Goal: Task Accomplishment & Management: Use online tool/utility

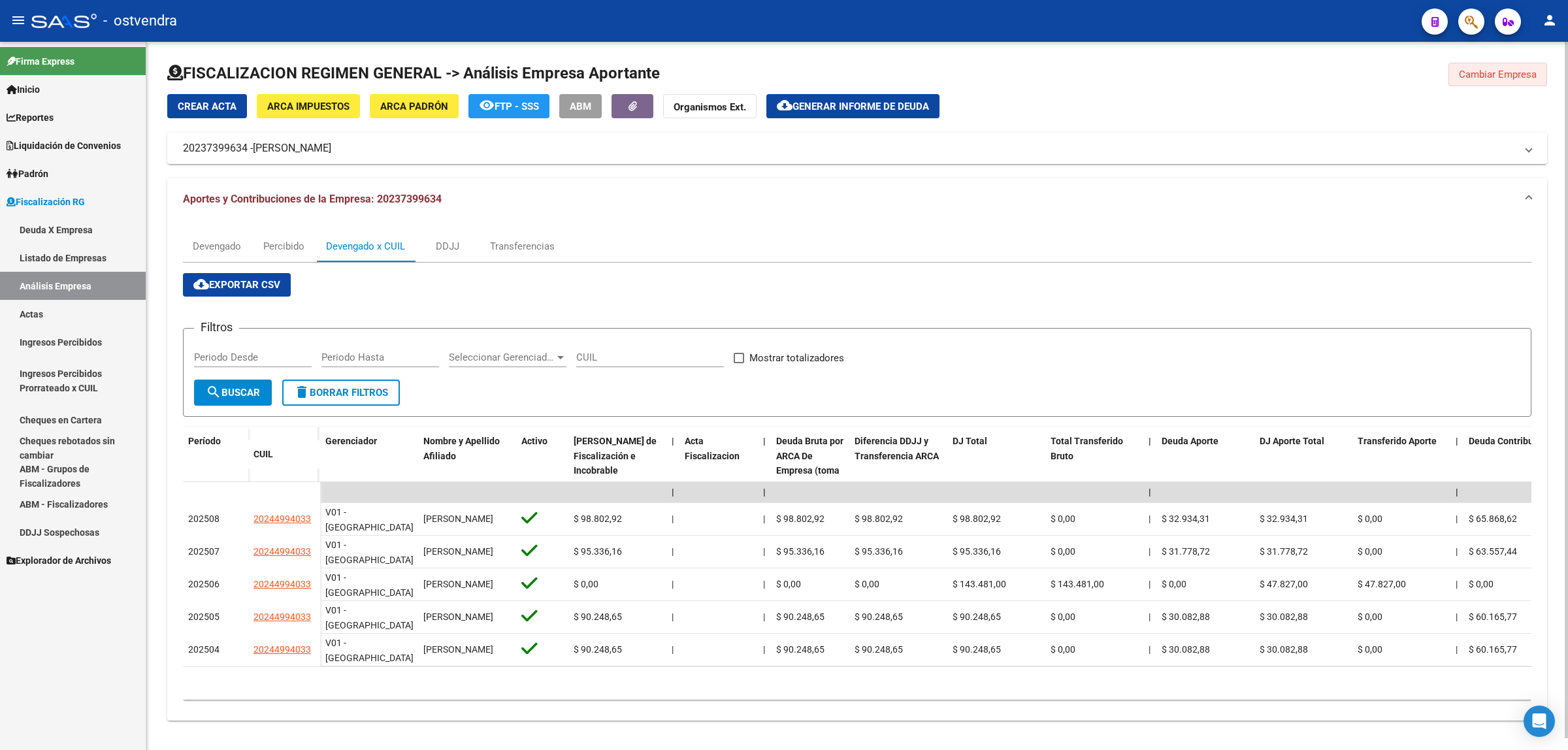
click at [1519, 83] on button "Cambiar Empresa" at bounding box center [1498, 74] width 99 height 23
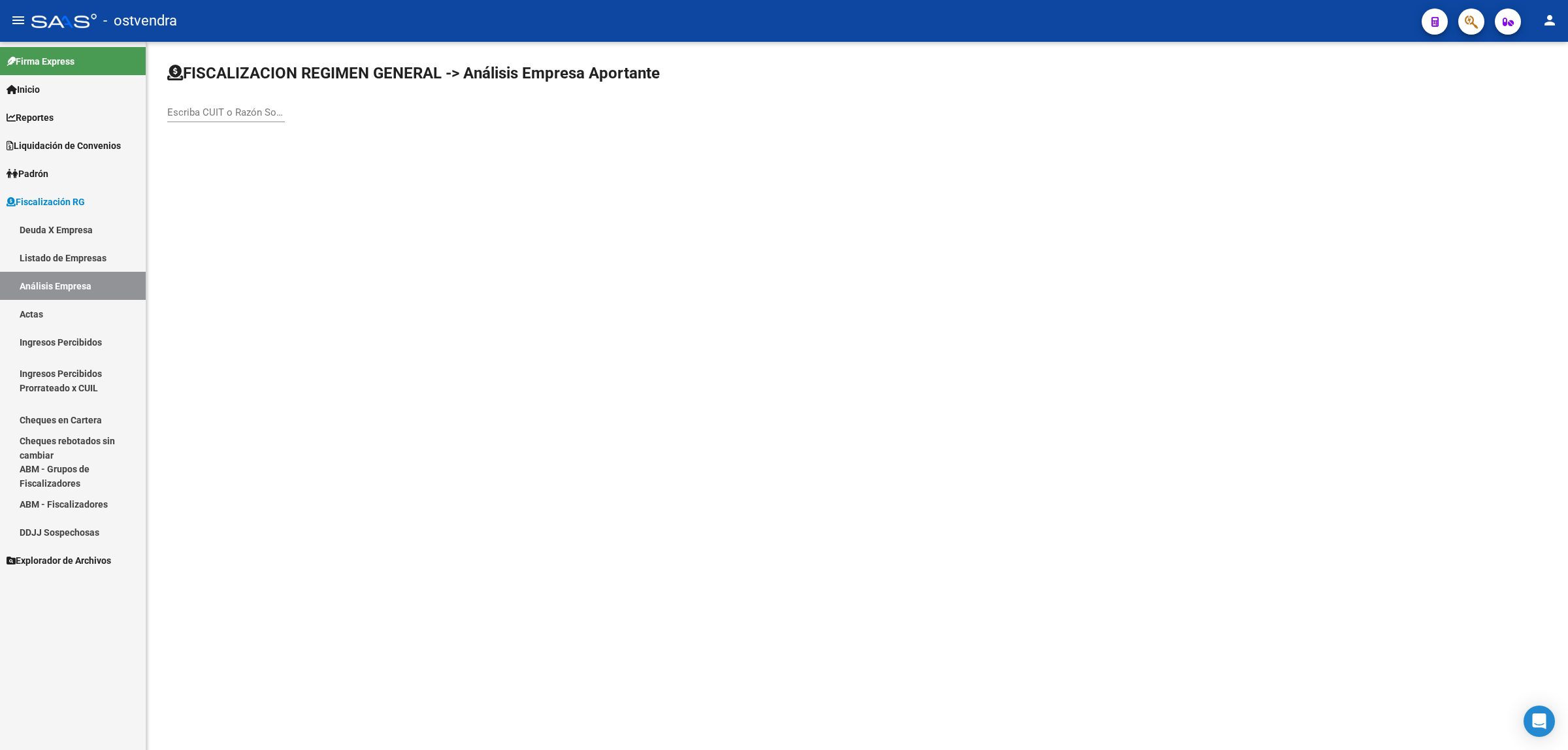
click at [248, 116] on input "Escriba CUIT o Razón Social para buscar" at bounding box center [226, 112] width 117 height 12
paste input "30710756666"
type input "30710756666"
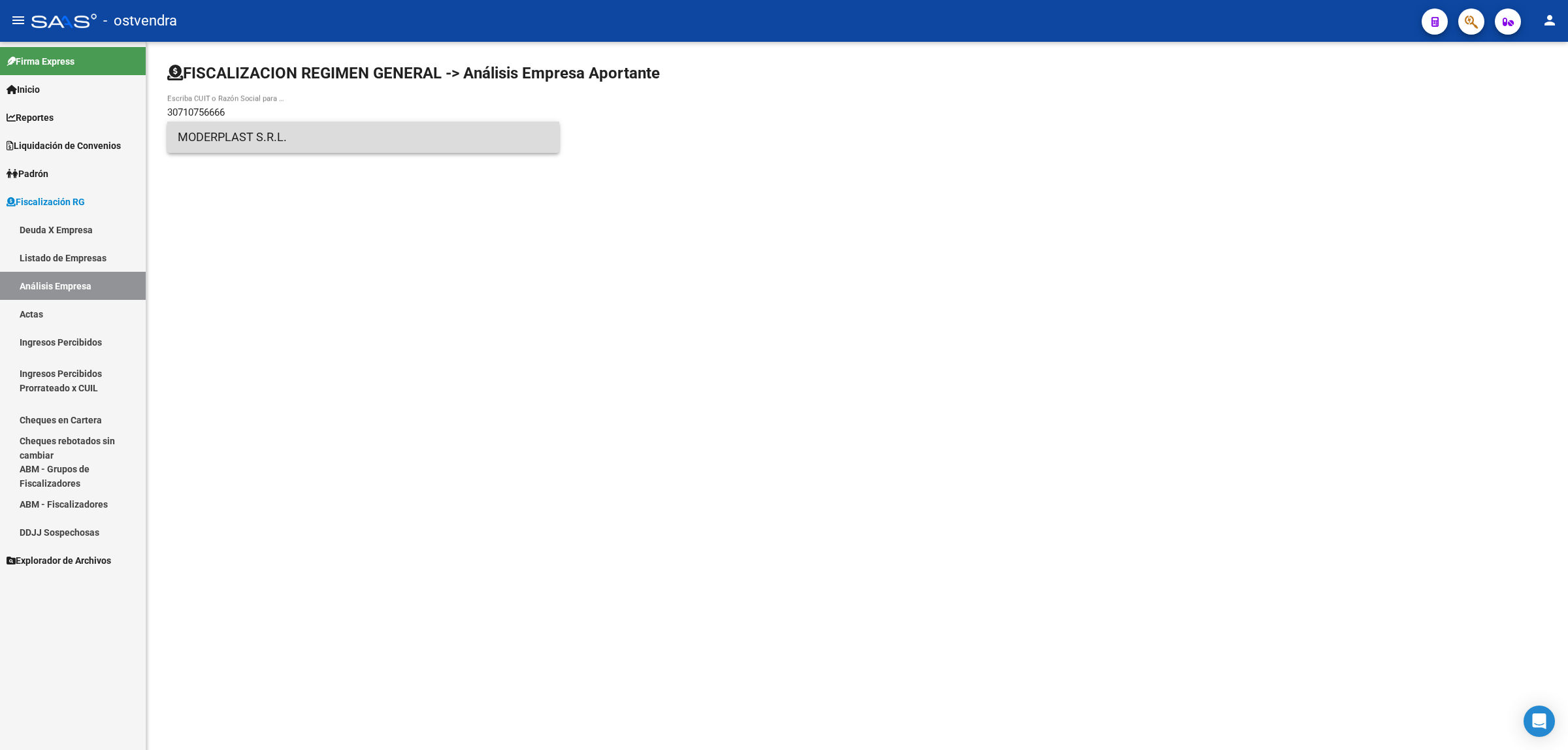
click at [255, 131] on span "MODERPLAST S.R.L." at bounding box center [364, 137] width 371 height 31
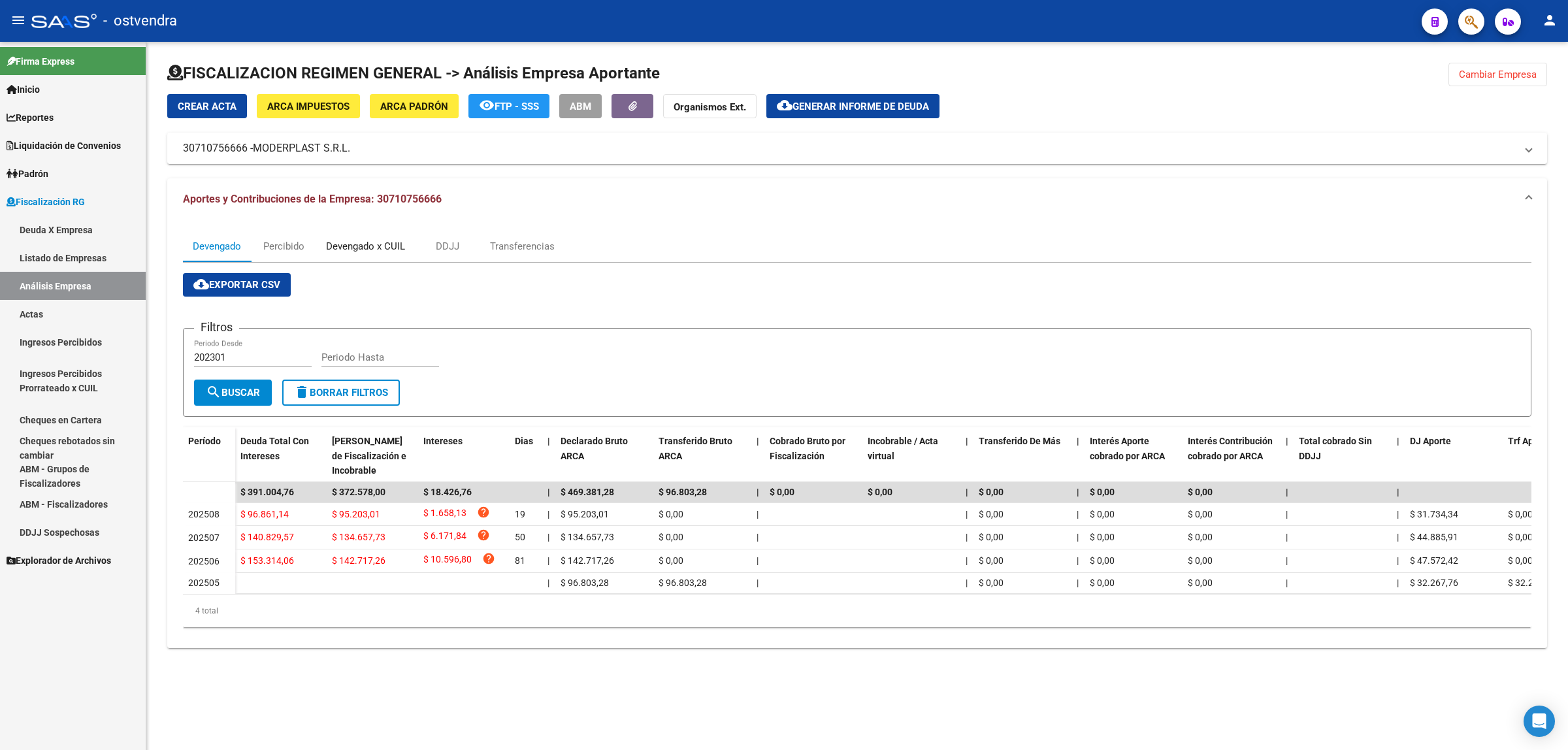
click at [384, 256] on div "Devengado x CUIL" at bounding box center [366, 246] width 99 height 31
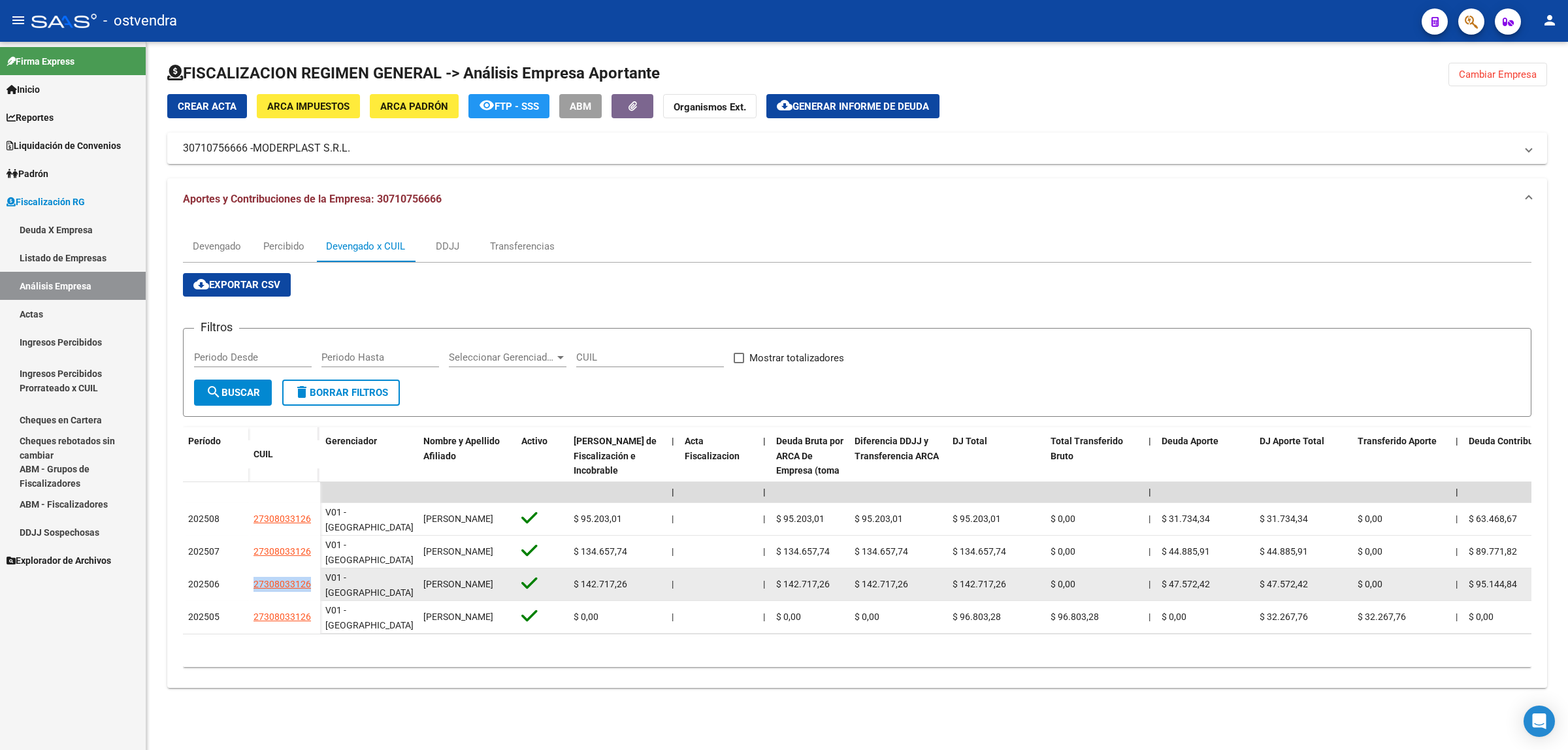
copy span "27308033126"
drag, startPoint x: 252, startPoint y: 582, endPoint x: 310, endPoint y: 586, distance: 58.1
click at [310, 586] on datatable-body-cell "27308033126" at bounding box center [284, 584] width 72 height 33
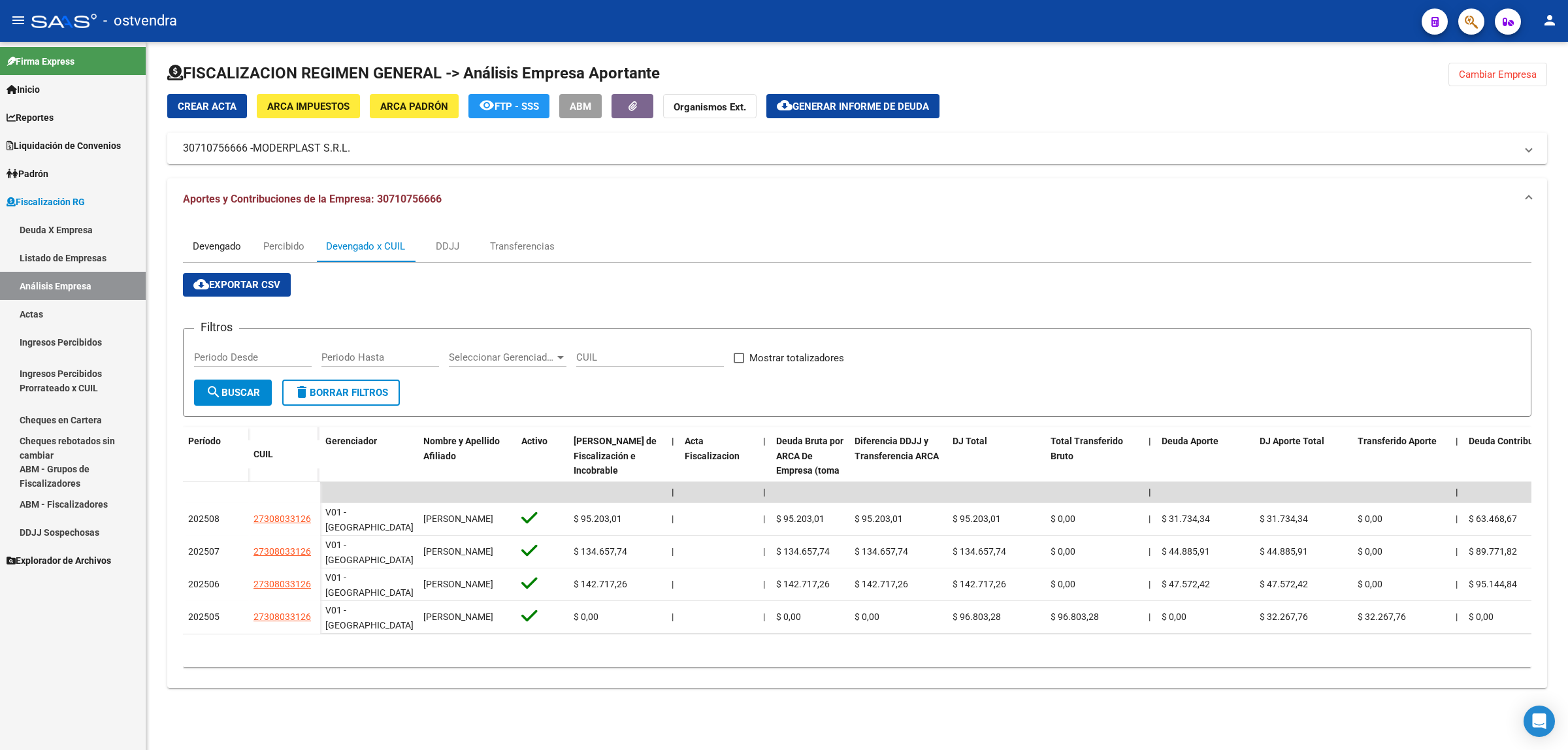
click at [219, 248] on div "Devengado" at bounding box center [217, 246] width 48 height 14
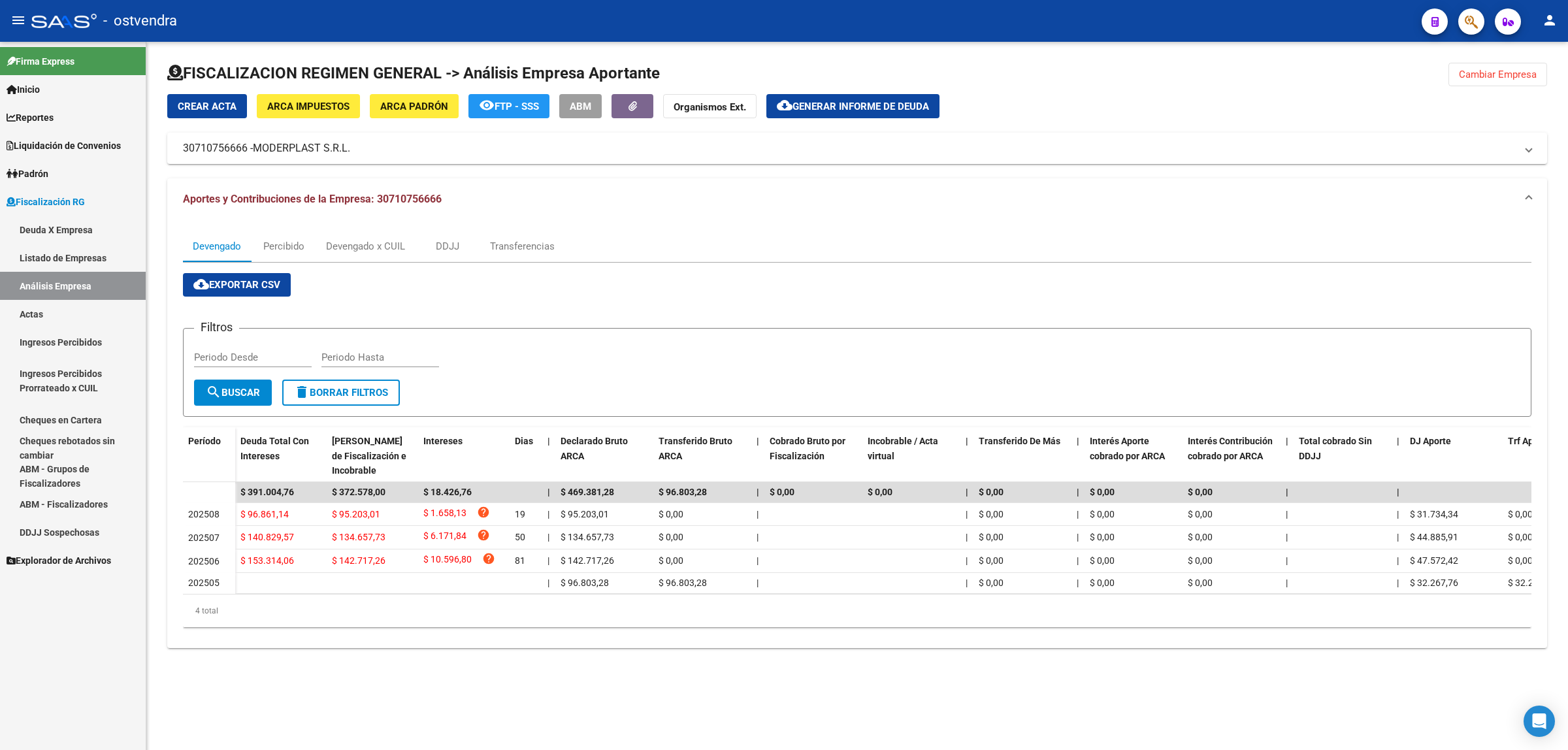
click at [824, 115] on button "cloud_download Generar informe de deuda" at bounding box center [853, 106] width 173 height 24
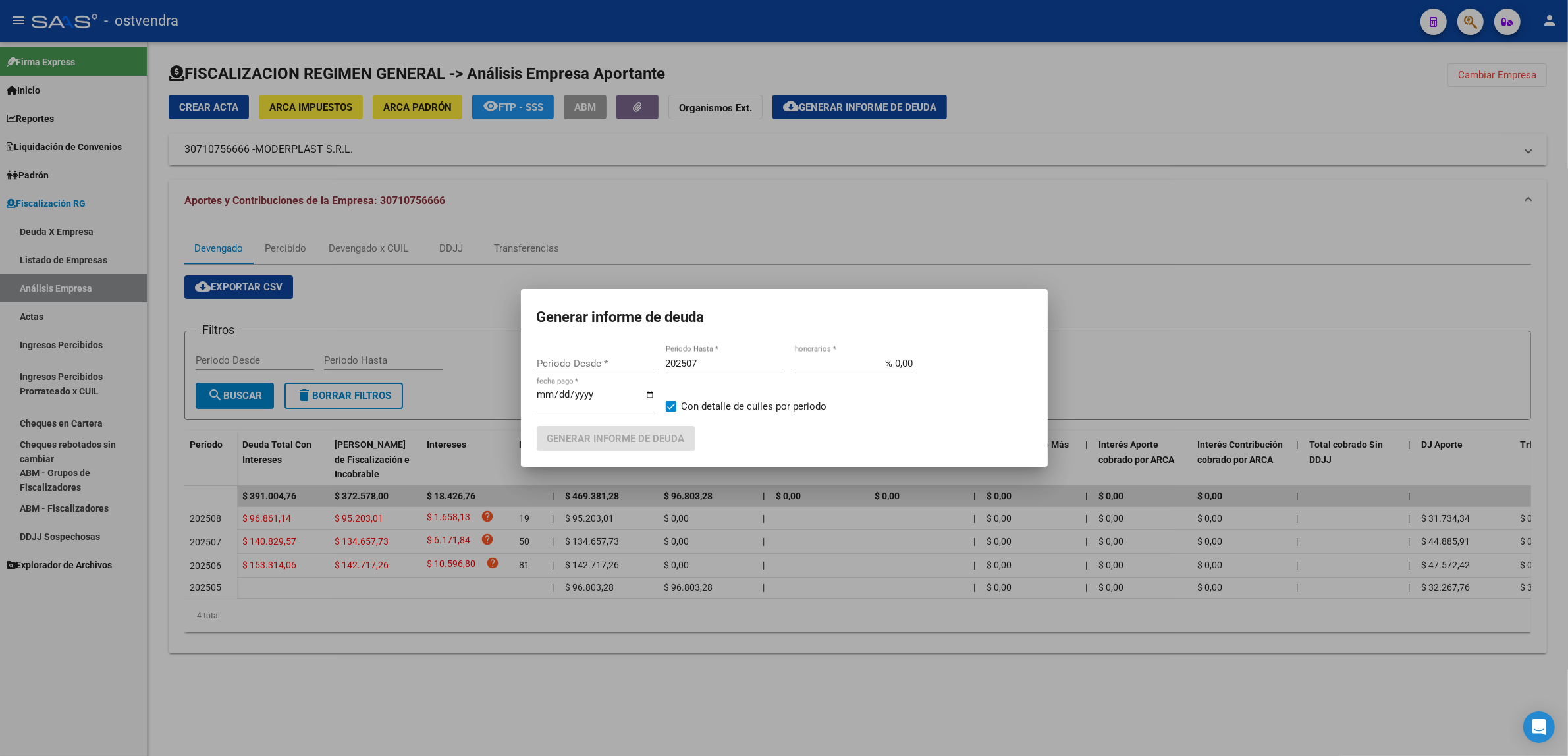
type input "202301"
click at [741, 364] on input "202507" at bounding box center [725, 363] width 118 height 12
type input "202509"
type input "[DATE]"
click at [602, 428] on button "Generar informe de deuda" at bounding box center [616, 438] width 159 height 24
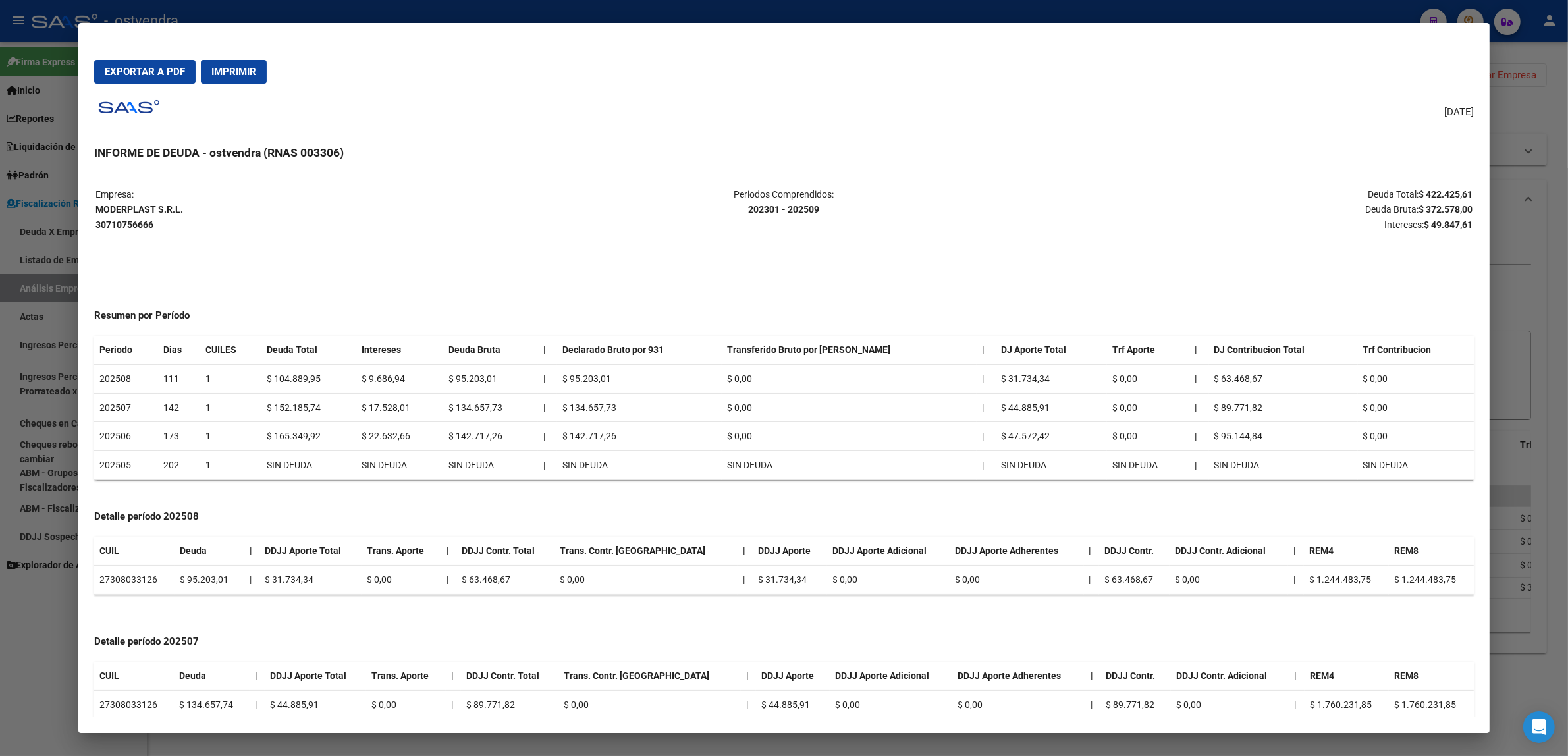
click at [1459, 205] on strong "$ 372.578,00" at bounding box center [1445, 209] width 54 height 10
copy strong "372.578,00"
click at [1448, 225] on strong "$ 49.847,61" at bounding box center [1448, 224] width 49 height 10
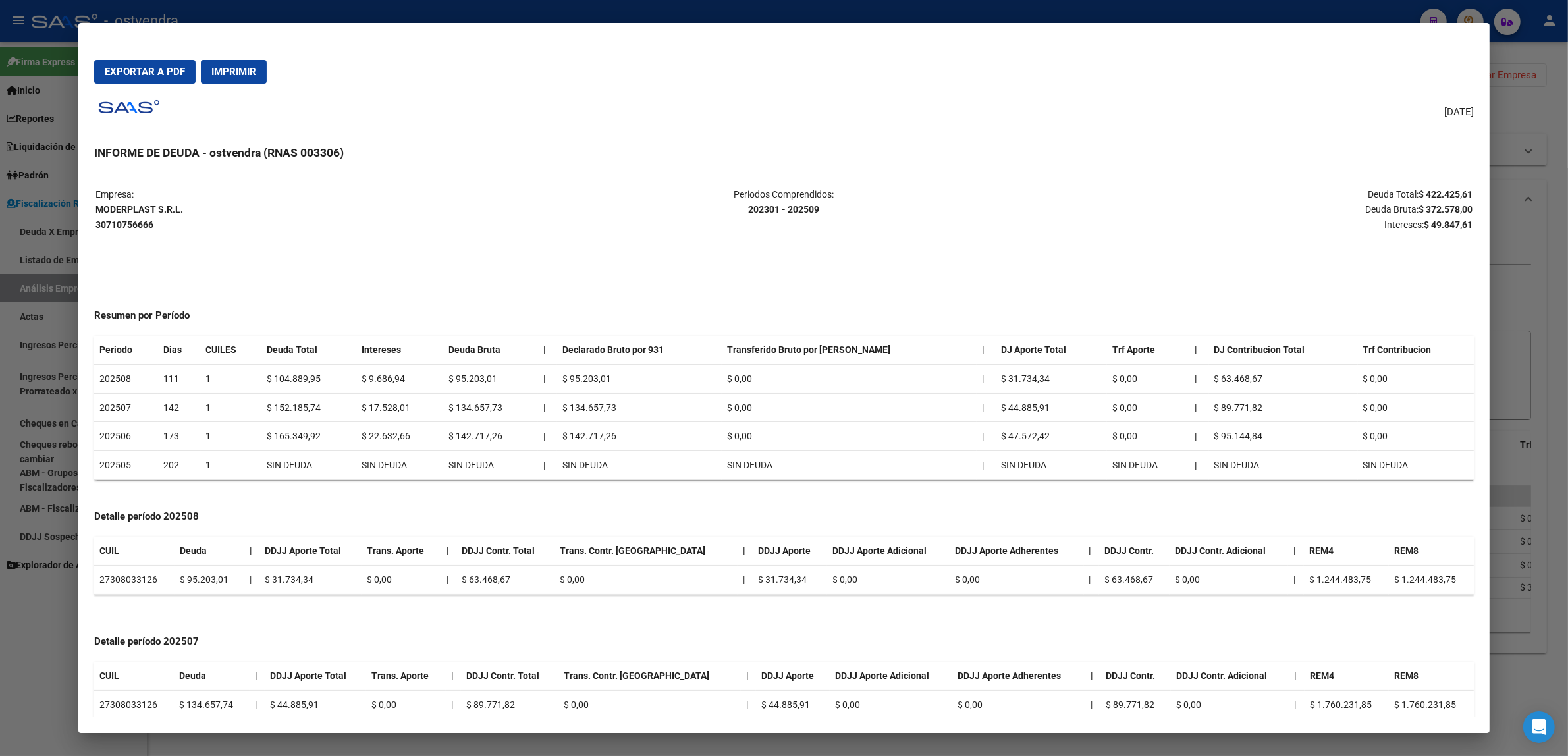
copy strong "49.847,61"
